Goal: Check status

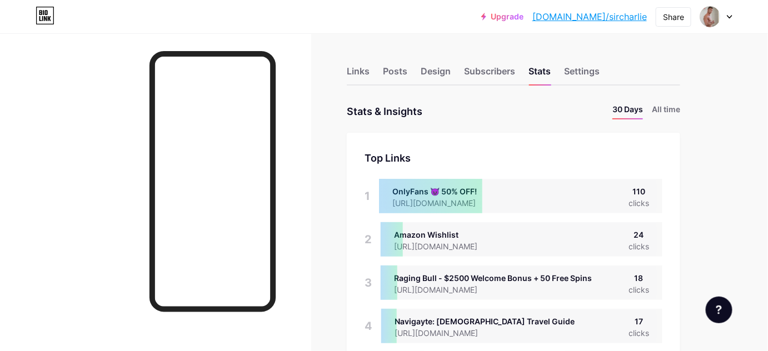
scroll to position [351, 768]
click at [486, 75] on div "Subscribers" at bounding box center [489, 74] width 51 height 20
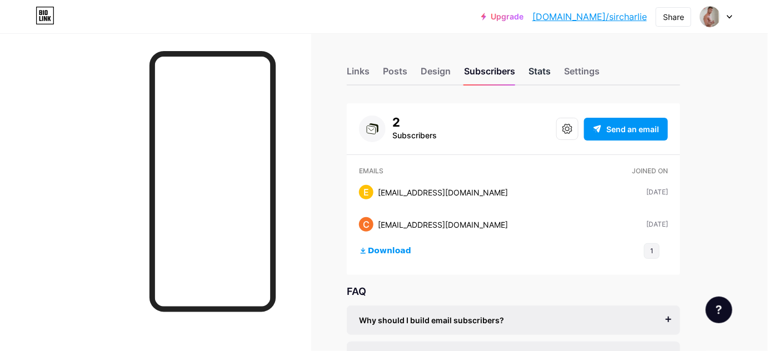
click at [545, 73] on div "Stats" at bounding box center [539, 74] width 22 height 20
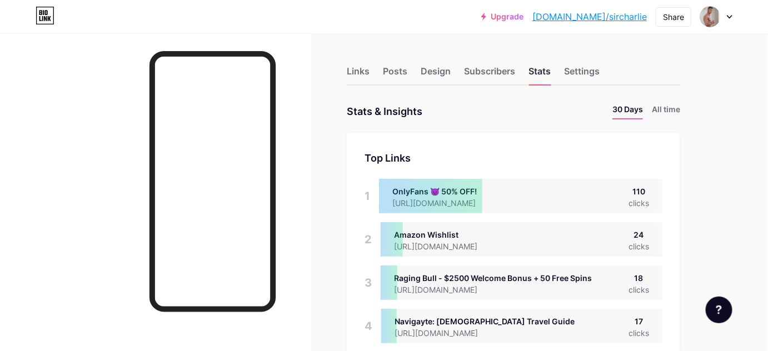
scroll to position [351, 768]
